Goal: Check status: Check status

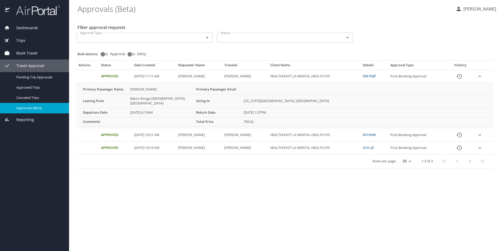
click at [31, 103] on link "Approvals (Beta)" at bounding box center [34, 108] width 69 height 10
click at [34, 76] on span "Pending Trip Approvals" at bounding box center [39, 77] width 46 height 5
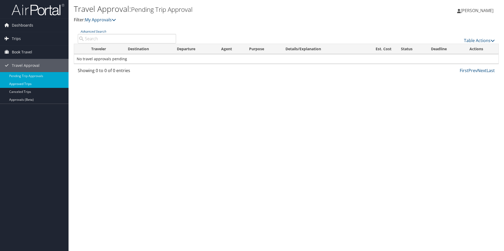
click at [23, 83] on link "Approved Trips" at bounding box center [34, 84] width 68 height 8
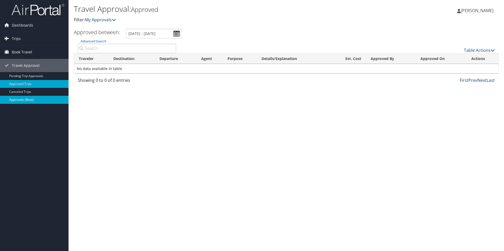
click at [21, 100] on link "Approvals (Beta)" at bounding box center [34, 100] width 68 height 8
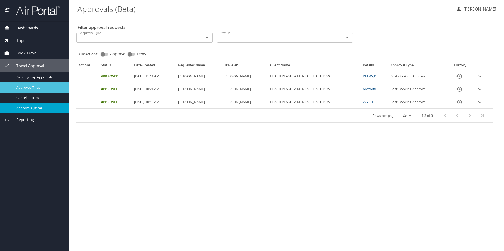
click at [23, 89] on span "Approved Trips" at bounding box center [39, 87] width 46 height 5
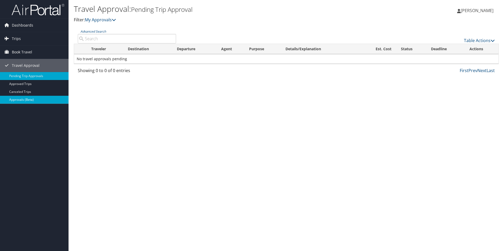
click at [17, 101] on link "Approvals (Beta)" at bounding box center [34, 100] width 68 height 8
